Goal: Task Accomplishment & Management: Complete application form

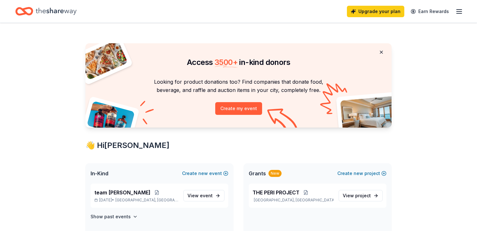
click at [374, 59] on button at bounding box center [381, 52] width 15 height 13
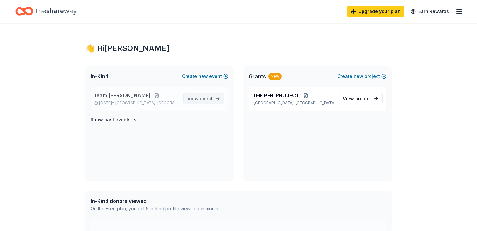
click at [205, 105] on link "View event" at bounding box center [203, 98] width 41 height 11
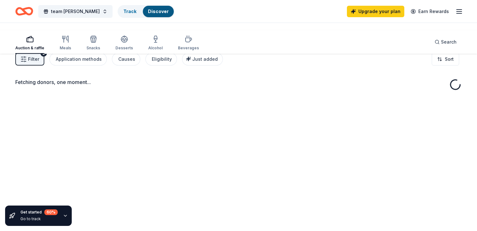
click at [205, 143] on div "Fetching donors, one moment..." at bounding box center [238, 162] width 477 height 231
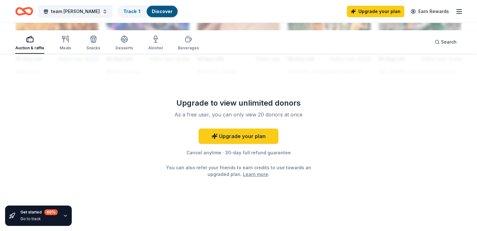
scroll to position [939, 0]
click at [238, 135] on link "Upgrade your plan" at bounding box center [239, 136] width 80 height 15
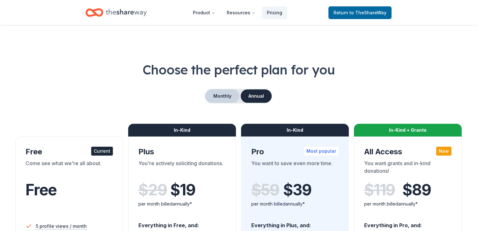
click at [218, 103] on button "Monthly" at bounding box center [222, 96] width 34 height 13
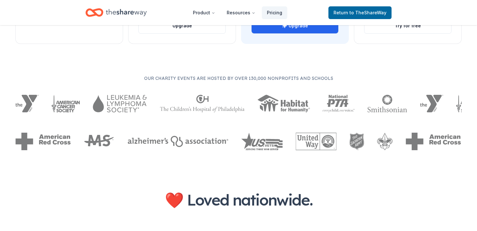
scroll to position [354, 0]
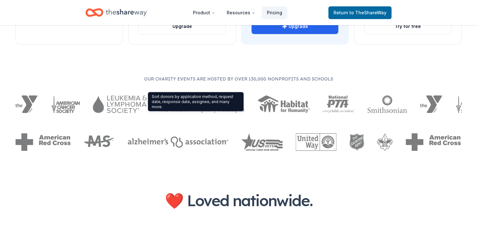
click at [198, 112] on div "Sort donors by application method, request date, response date, assignee, and m…" at bounding box center [196, 101] width 96 height 19
click at [196, 112] on div "Sort donors by application method, request date, response date, assignee, and m…" at bounding box center [196, 101] width 96 height 19
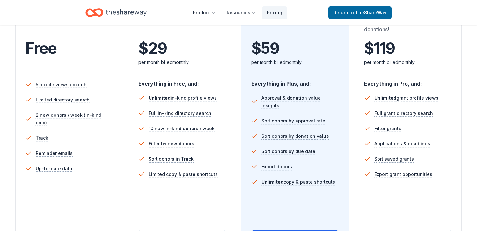
scroll to position [136, 0]
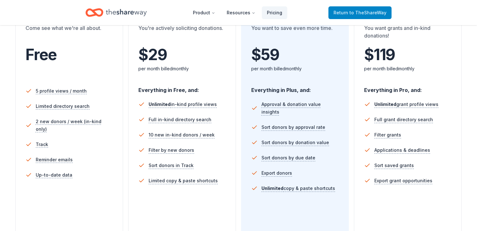
click at [361, 15] on span "to TheShareWay" at bounding box center [367, 12] width 37 height 5
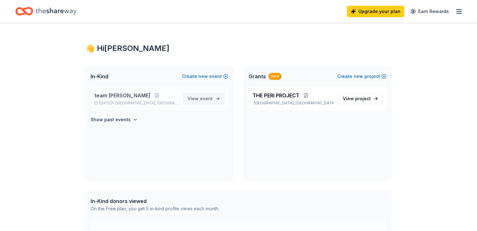
click at [187, 103] on span "View event" at bounding box center [199, 99] width 25 height 8
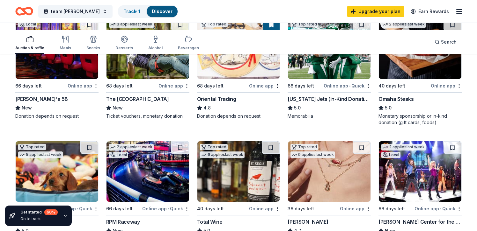
scroll to position [100, 0]
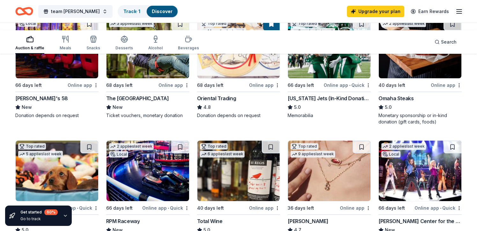
click at [73, 78] on img at bounding box center [57, 48] width 83 height 61
click at [136, 78] on img at bounding box center [147, 48] width 83 height 61
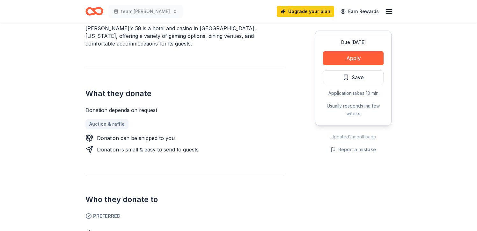
scroll to position [214, 0]
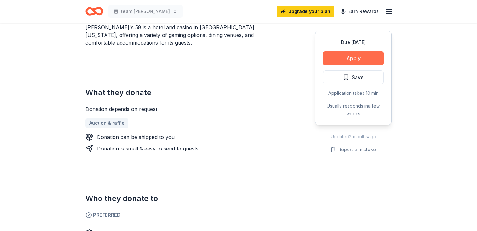
click at [323, 65] on button "Apply" at bounding box center [353, 58] width 61 height 14
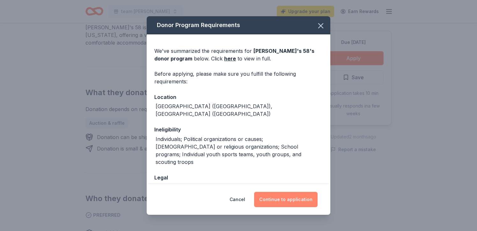
drag, startPoint x: 320, startPoint y: 190, endPoint x: 298, endPoint y: 190, distance: 21.7
click at [297, 192] on button "Continue to application" at bounding box center [285, 199] width 63 height 15
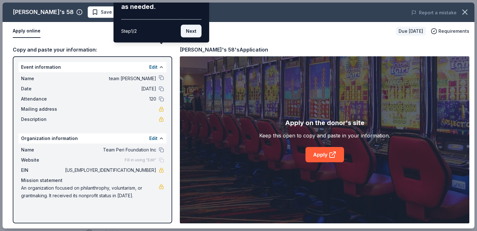
click at [181, 38] on button "Next" at bounding box center [191, 31] width 21 height 13
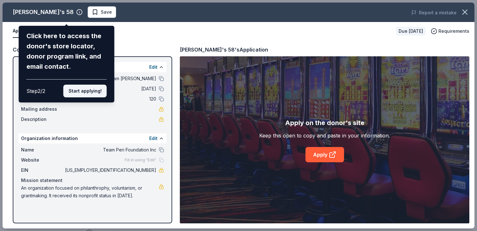
click at [101, 98] on button "Start applying!" at bounding box center [84, 91] width 43 height 13
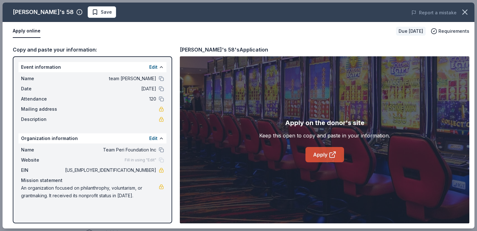
click at [317, 163] on link "Apply" at bounding box center [324, 154] width 39 height 15
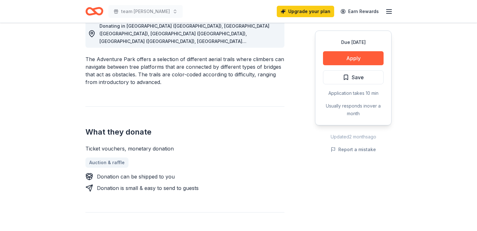
scroll to position [190, 0]
click at [323, 65] on button "Apply" at bounding box center [353, 58] width 61 height 14
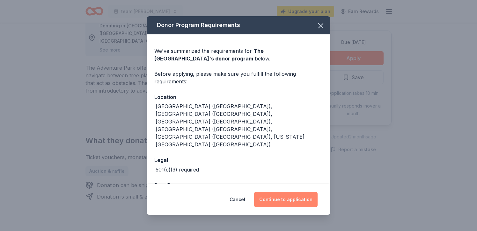
click at [301, 193] on button "Continue to application" at bounding box center [285, 199] width 63 height 15
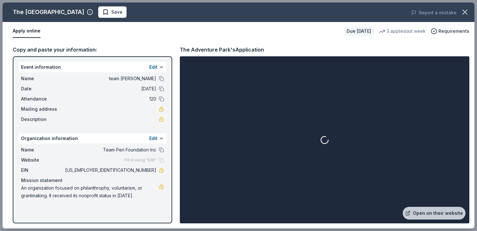
click at [397, 169] on div at bounding box center [324, 140] width 287 height 165
click at [403, 207] on link "Open on their website" at bounding box center [434, 213] width 63 height 13
